Goal: Task Accomplishment & Management: Manage account settings

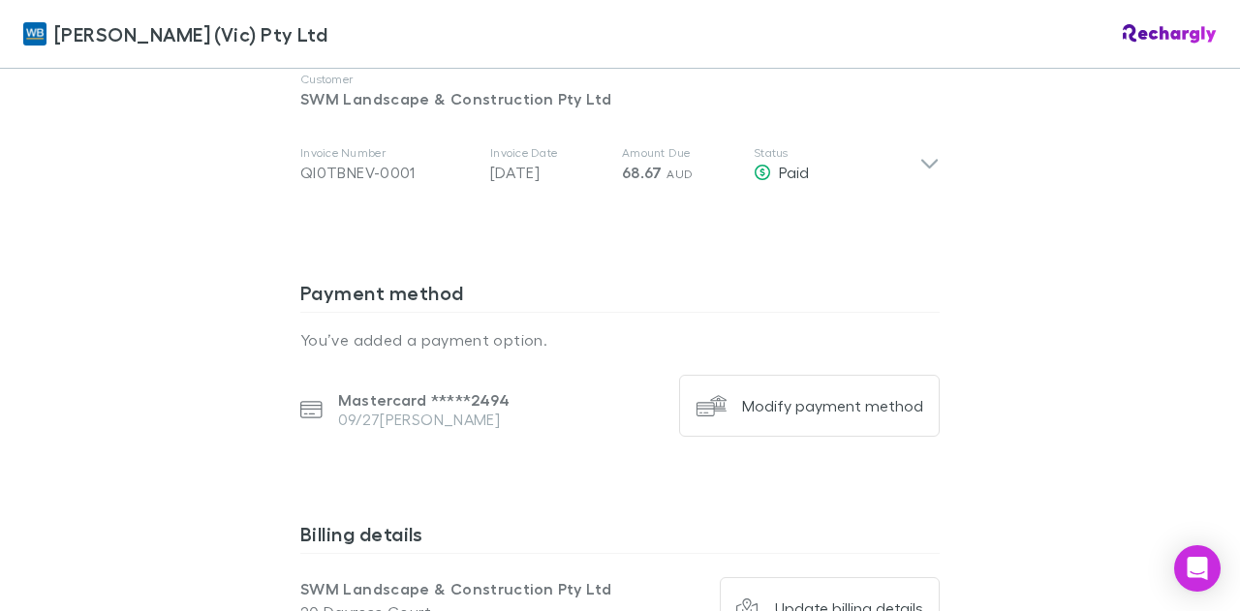
scroll to position [1162, 0]
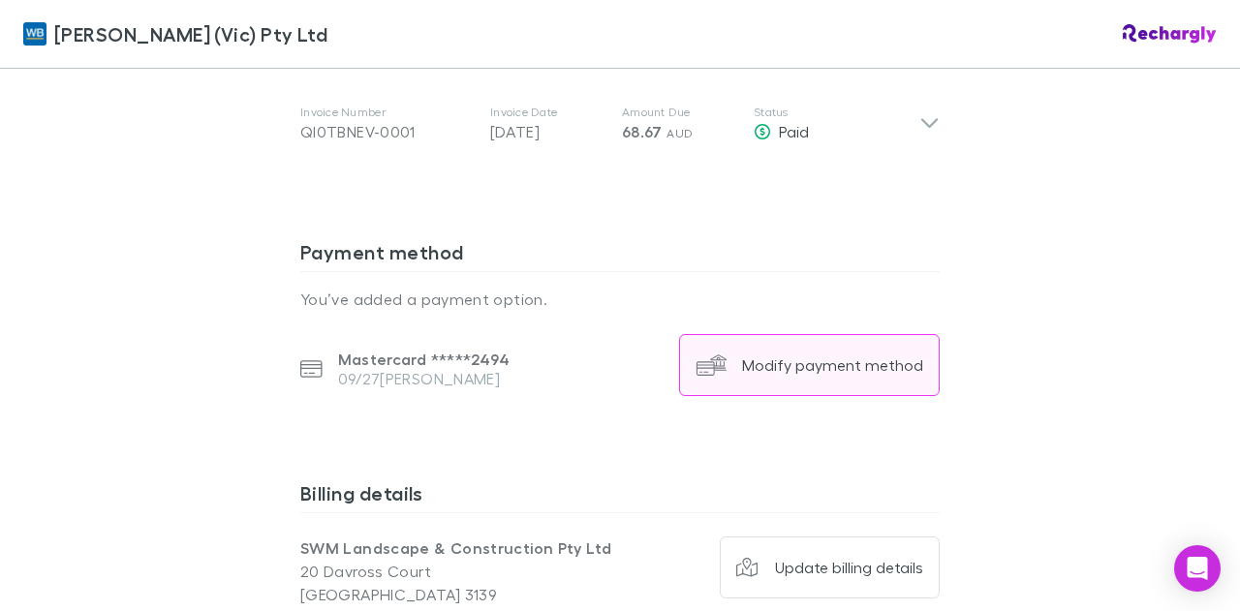
click at [709, 369] on button "Modify payment method" at bounding box center [809, 365] width 261 height 62
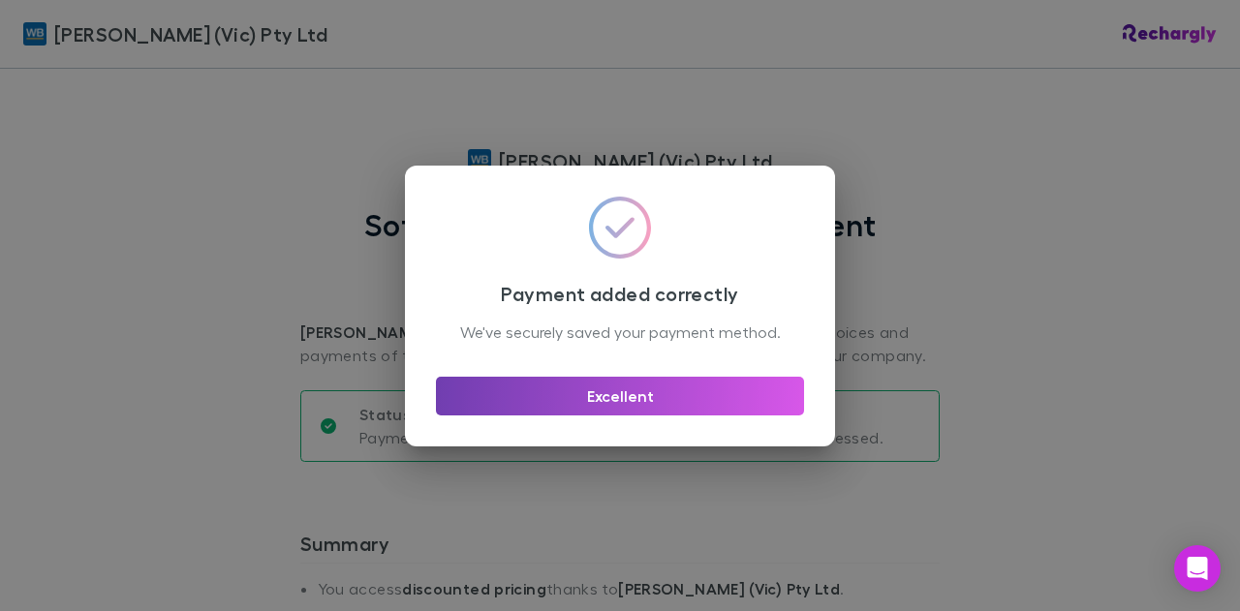
click at [627, 402] on button "Excellent" at bounding box center [620, 396] width 368 height 39
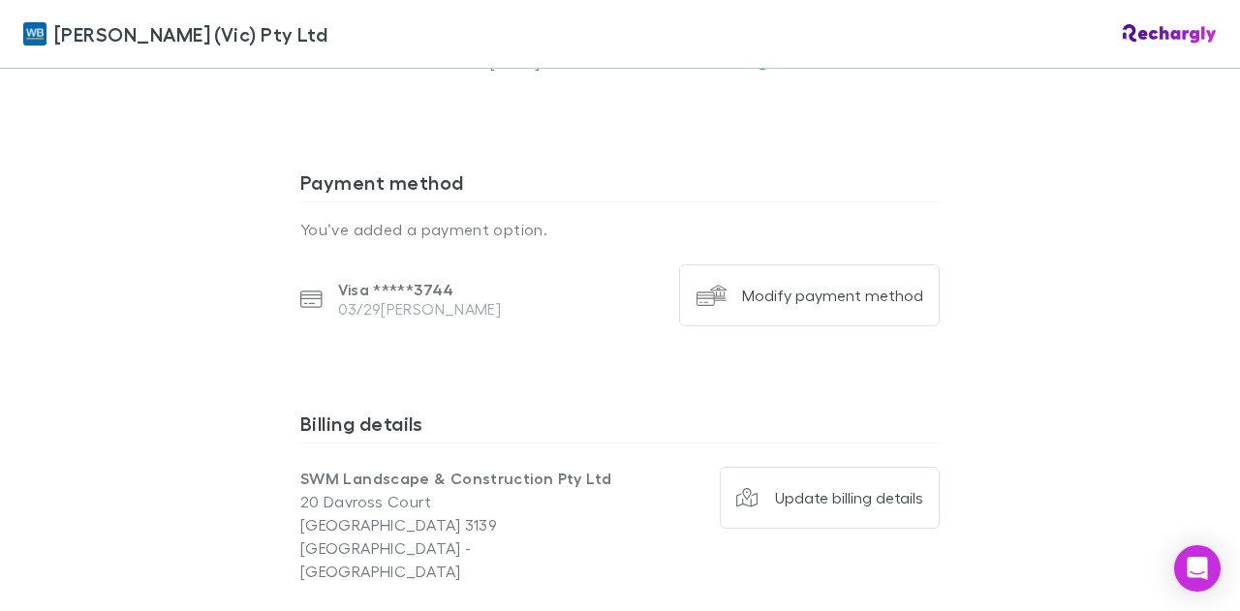
scroll to position [1259, 0]
